Goal: Check status

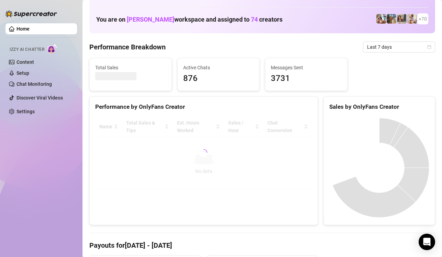
scroll to position [30, 0]
click at [382, 43] on span "Last 7 days" at bounding box center [399, 47] width 64 height 10
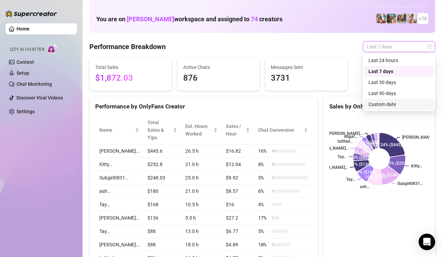
click at [375, 102] on div "Custom date" at bounding box center [398, 105] width 61 height 8
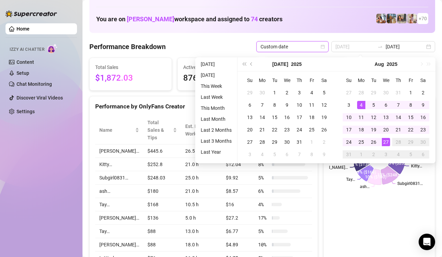
type input "[DATE]"
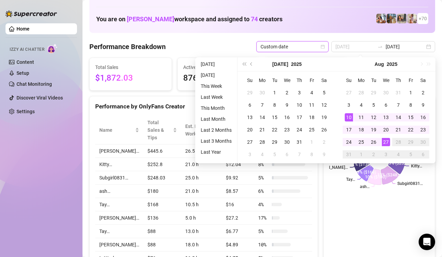
click at [349, 116] on div "10" at bounding box center [349, 117] width 8 height 8
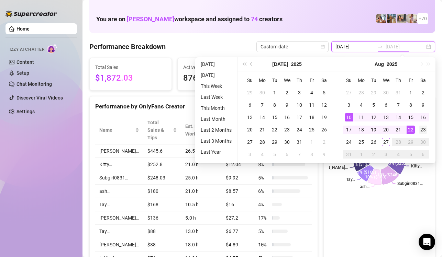
type input "[DATE]"
click at [420, 127] on div "23" at bounding box center [423, 130] width 8 height 8
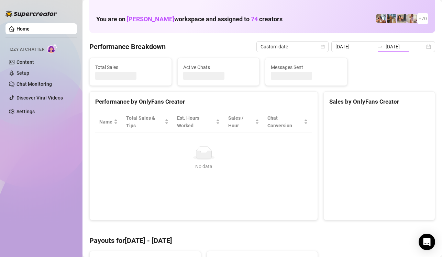
type input "[DATE]"
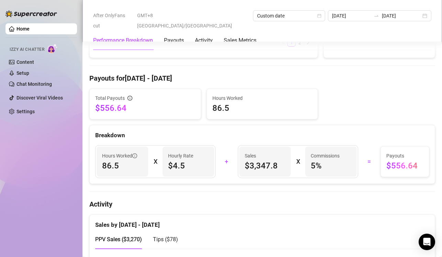
scroll to position [278, 0]
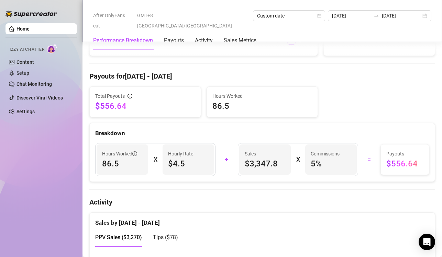
click at [418, 158] on span "$556.64" at bounding box center [404, 163] width 37 height 11
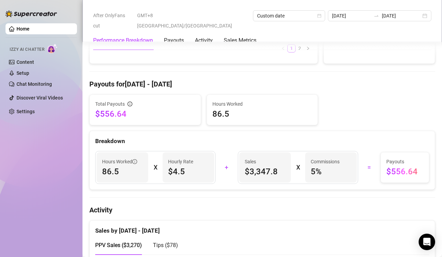
scroll to position [270, 0]
